Goal: Book appointment/travel/reservation

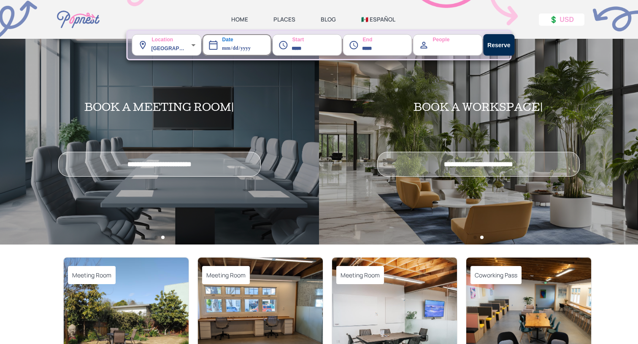
click at [126, 291] on img at bounding box center [126, 321] width 125 height 127
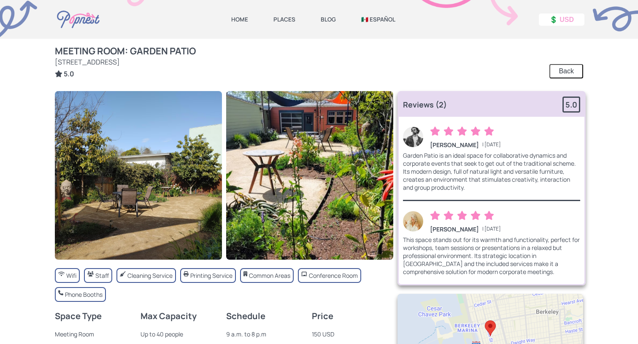
click at [81, 16] on img at bounding box center [78, 19] width 47 height 39
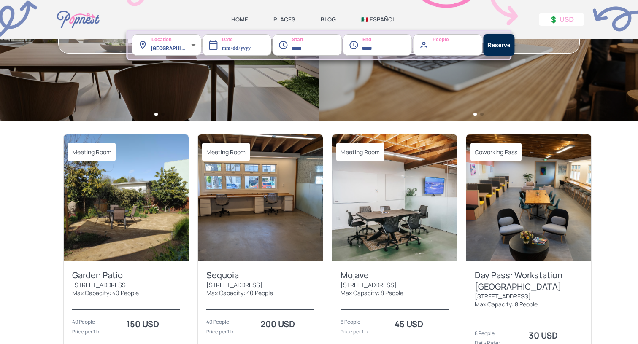
click at [280, 227] on img at bounding box center [260, 198] width 125 height 127
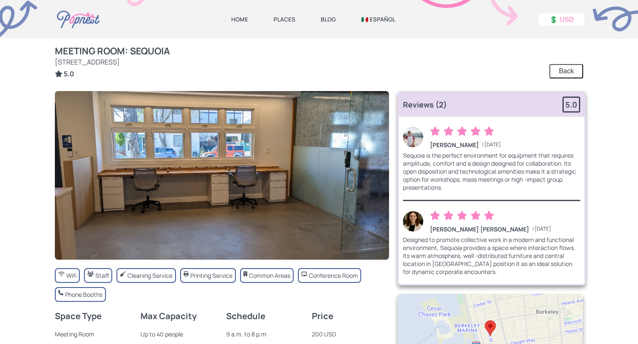
click at [77, 20] on img at bounding box center [78, 19] width 47 height 39
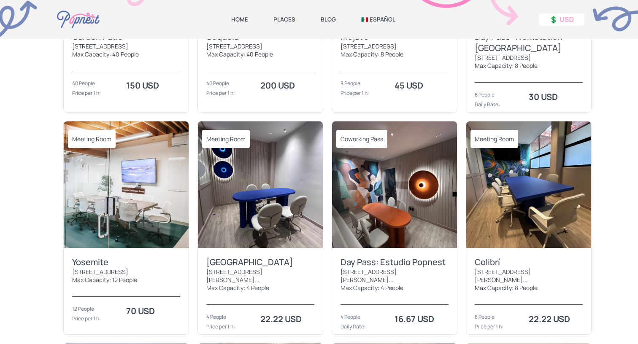
click at [404, 231] on img at bounding box center [394, 185] width 125 height 127
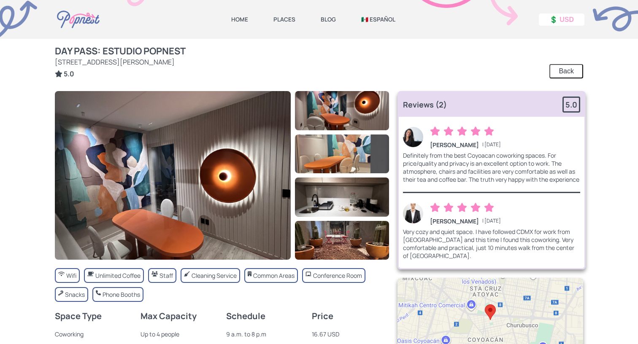
click at [82, 19] on img at bounding box center [78, 19] width 47 height 39
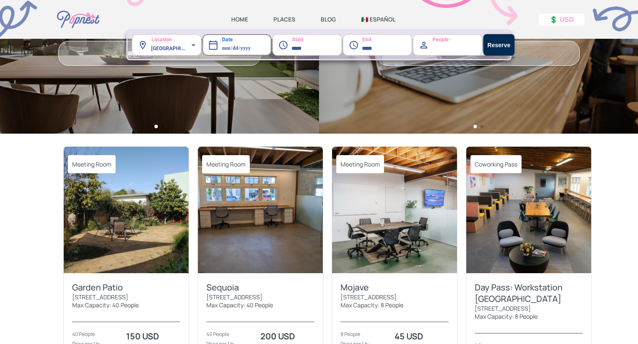
click at [404, 218] on img at bounding box center [394, 210] width 125 height 127
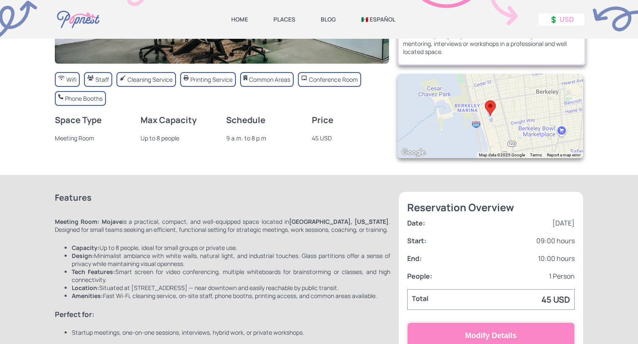
scroll to position [213, 0]
